Goal: Find specific page/section: Find specific page/section

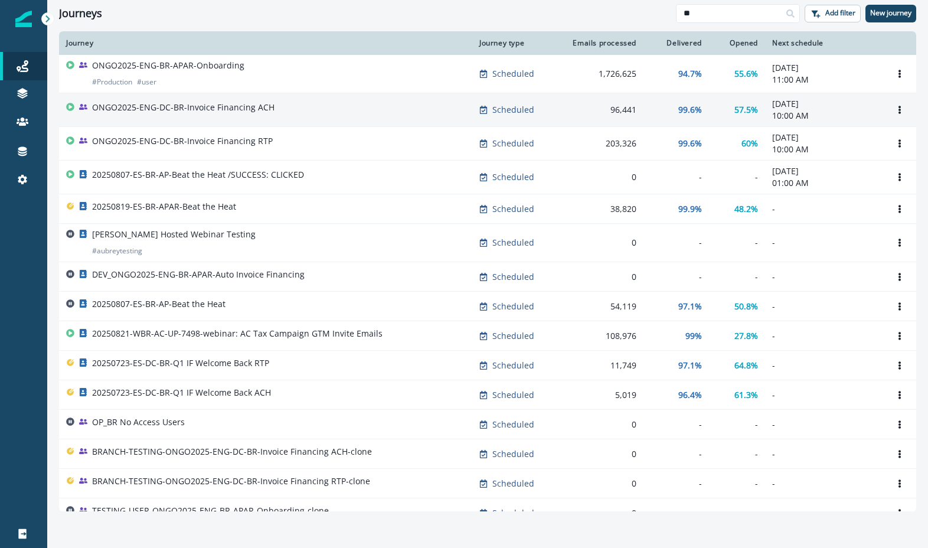
click at [322, 106] on div "ONGO2025-ENG-DC-BR-Invoice Financing ACH" at bounding box center [265, 110] width 399 height 17
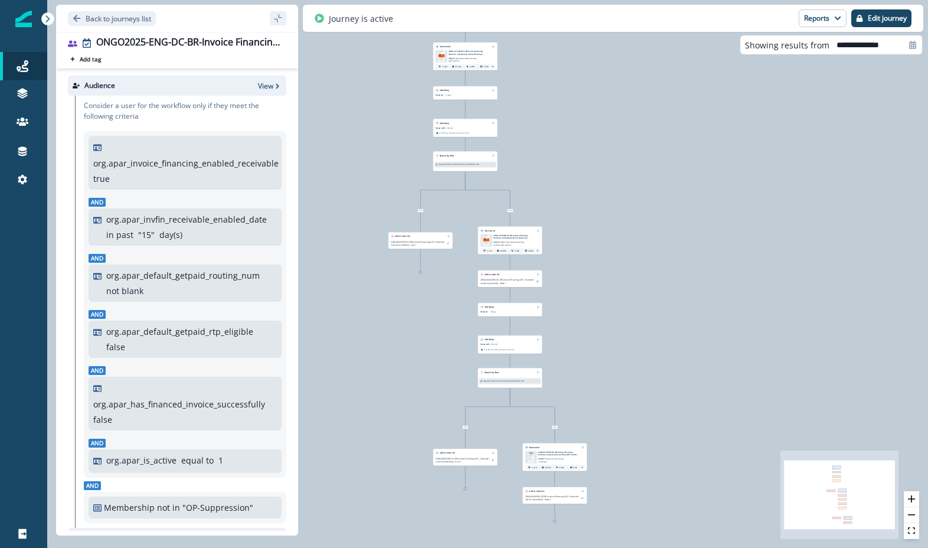
click at [340, 101] on div "11,571 users have entered the journey Send email Email asset changed, journey r…" at bounding box center [487, 274] width 880 height 548
click at [276, 19] on icon "sidebar collapse toggle" at bounding box center [277, 18] width 9 height 9
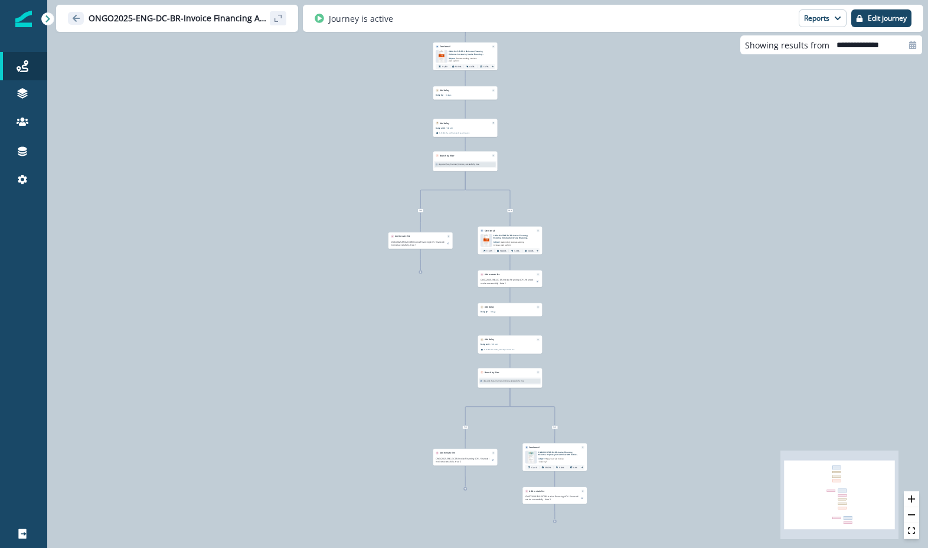
click at [276, 19] on icon "sidebar collapse toggle" at bounding box center [277, 18] width 9 height 9
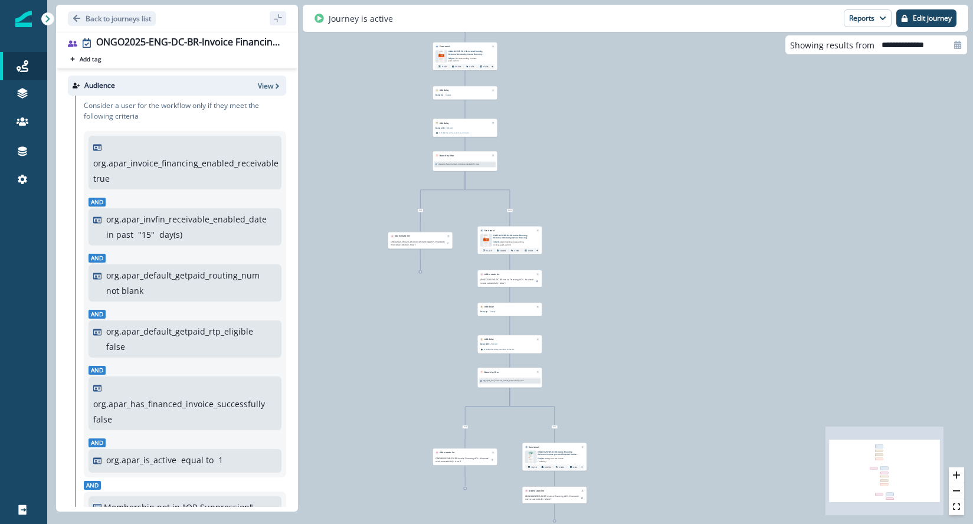
click at [135, 167] on p "org.apar_invoice_financing_enabled_receivable" at bounding box center [185, 163] width 185 height 12
copy p "org.apar_invoice_financing_enabled_receivable"
